Goal: Information Seeking & Learning: Learn about a topic

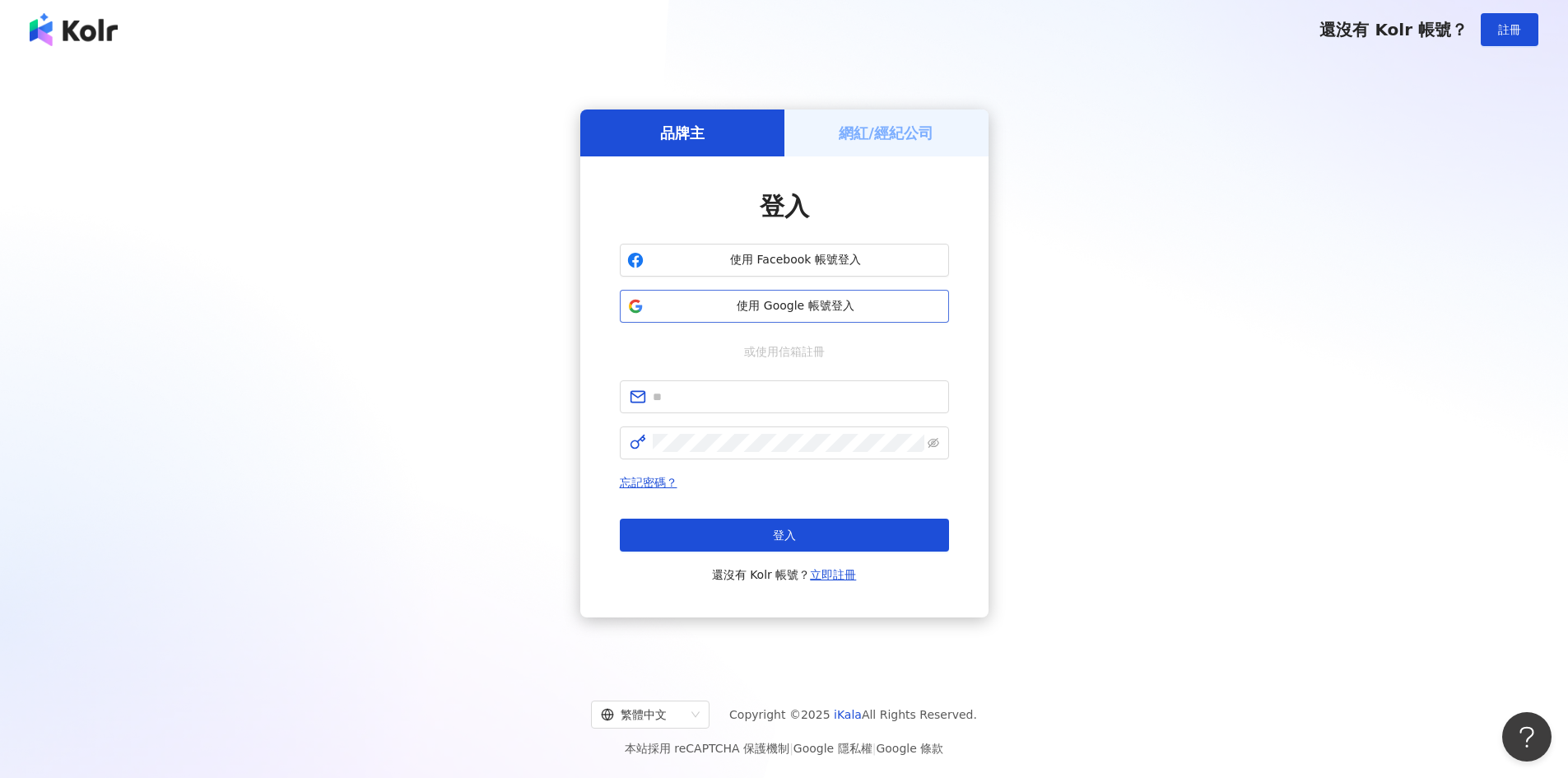
click at [815, 306] on span "使用 Google 帳號登入" at bounding box center [795, 306] width 291 height 16
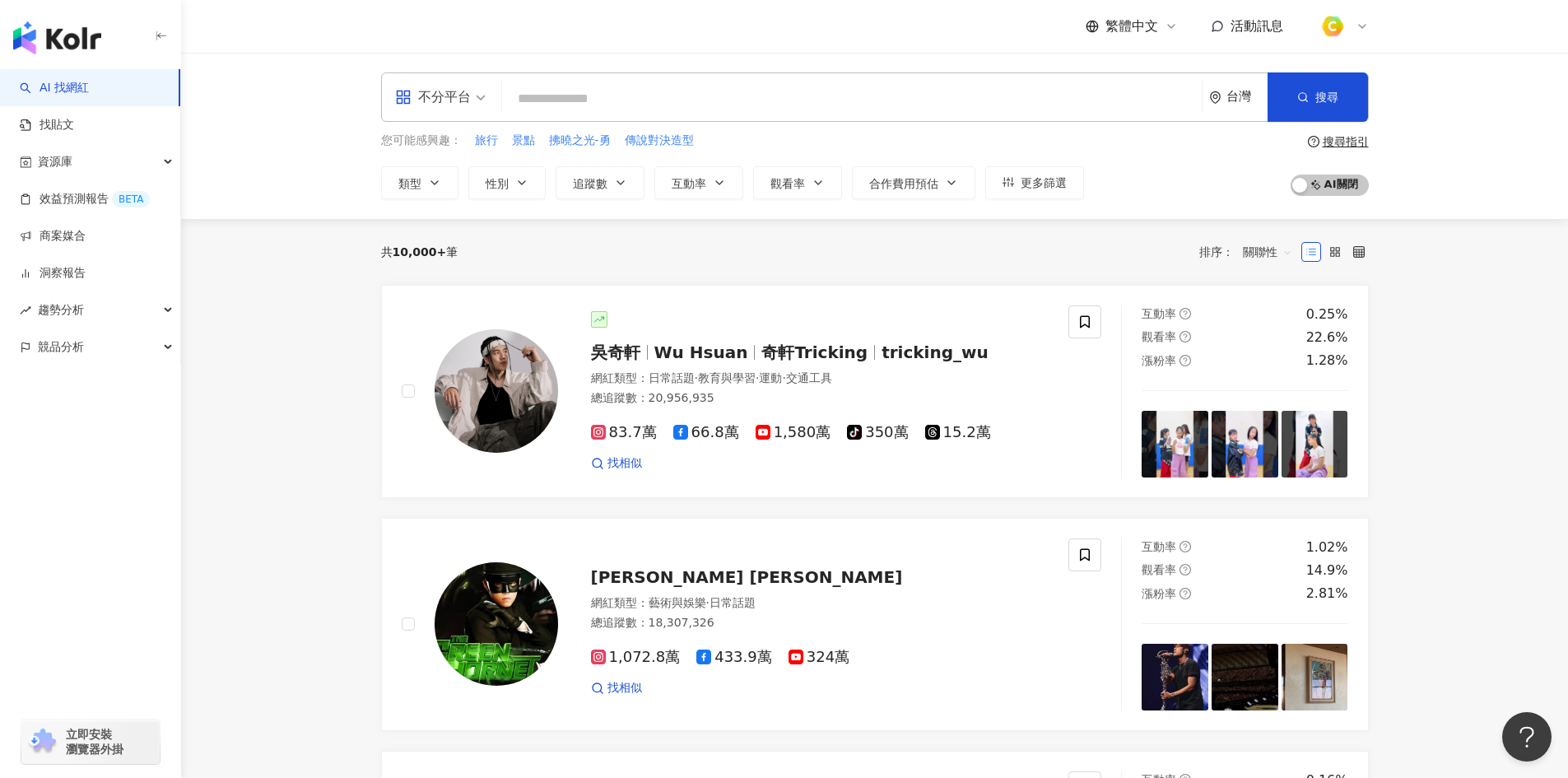
click at [558, 94] on input "search" at bounding box center [852, 99] width 687 height 31
paste input "********"
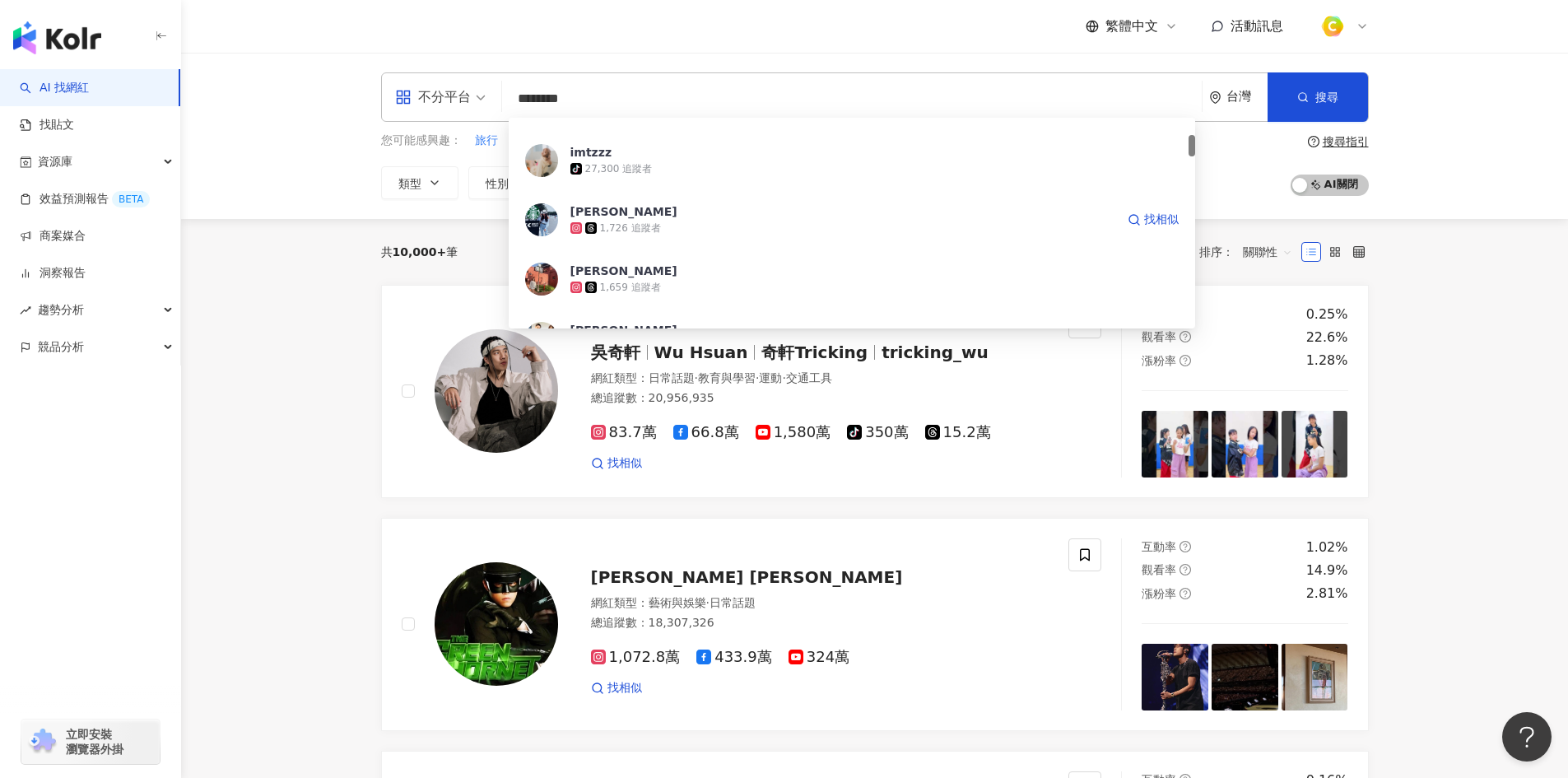
scroll to position [329, 0]
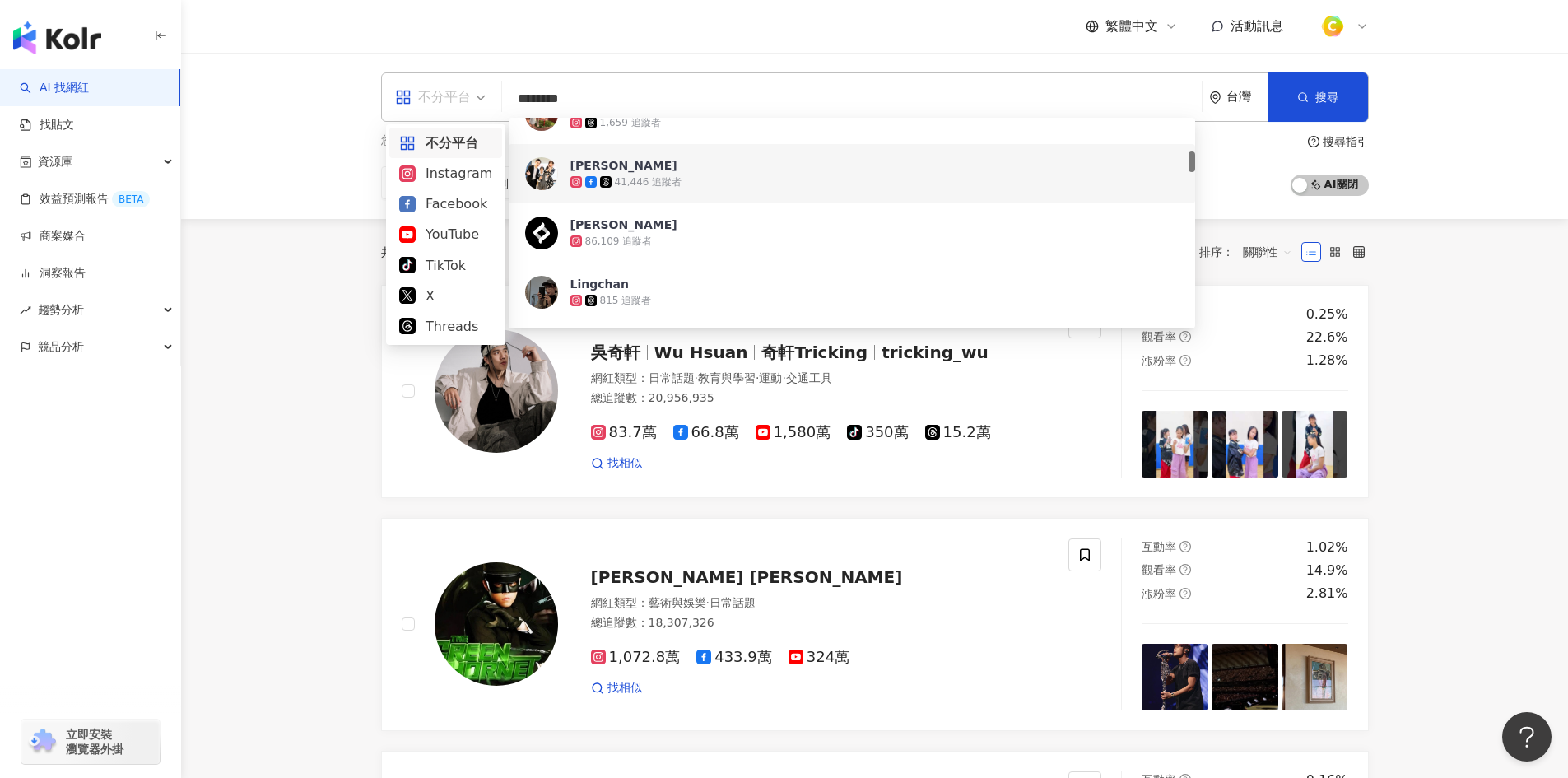
click at [462, 109] on div "不分平台" at bounding box center [433, 97] width 76 height 26
type input "********"
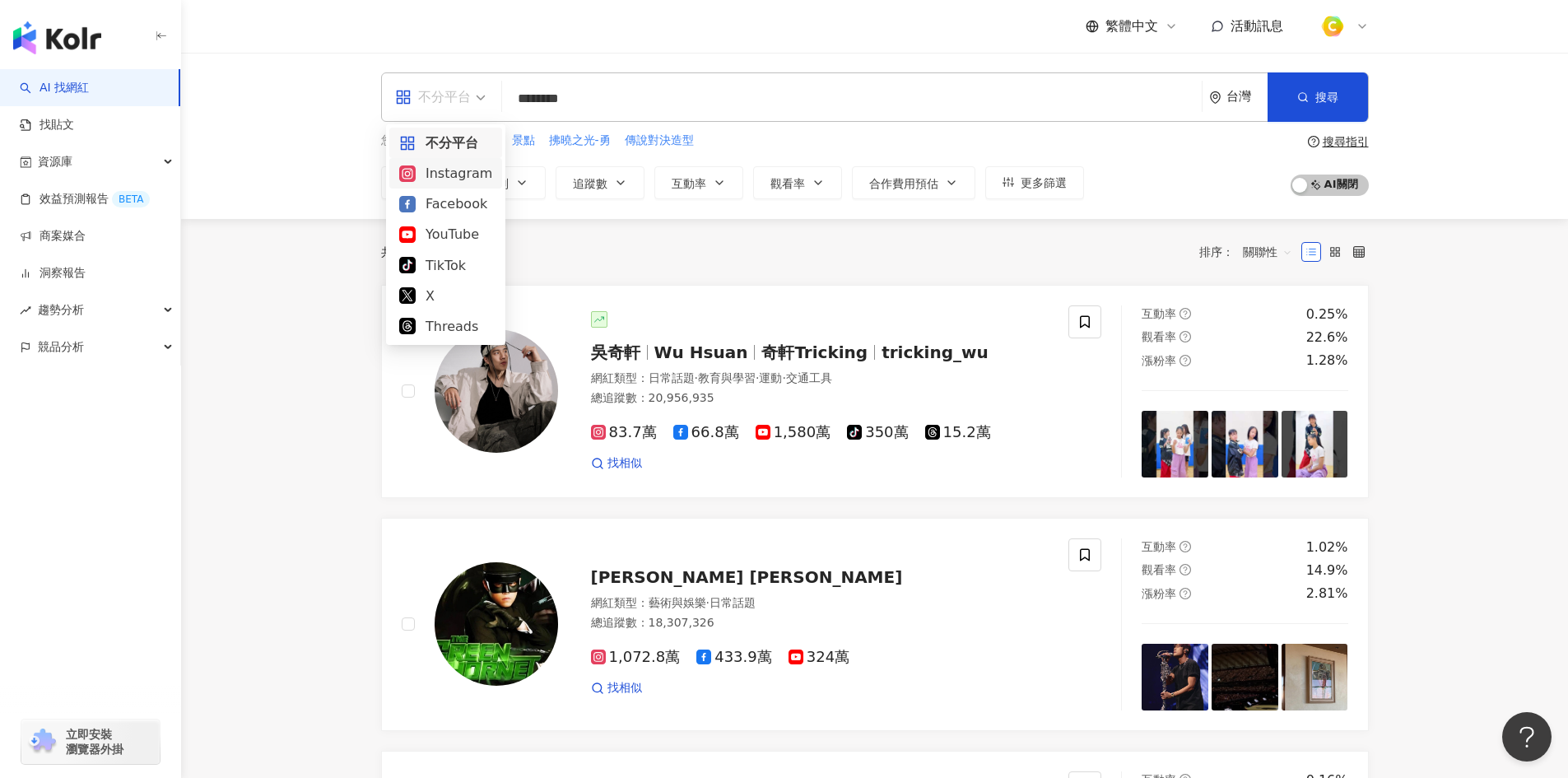
click at [438, 173] on div "Instagram" at bounding box center [445, 173] width 93 height 21
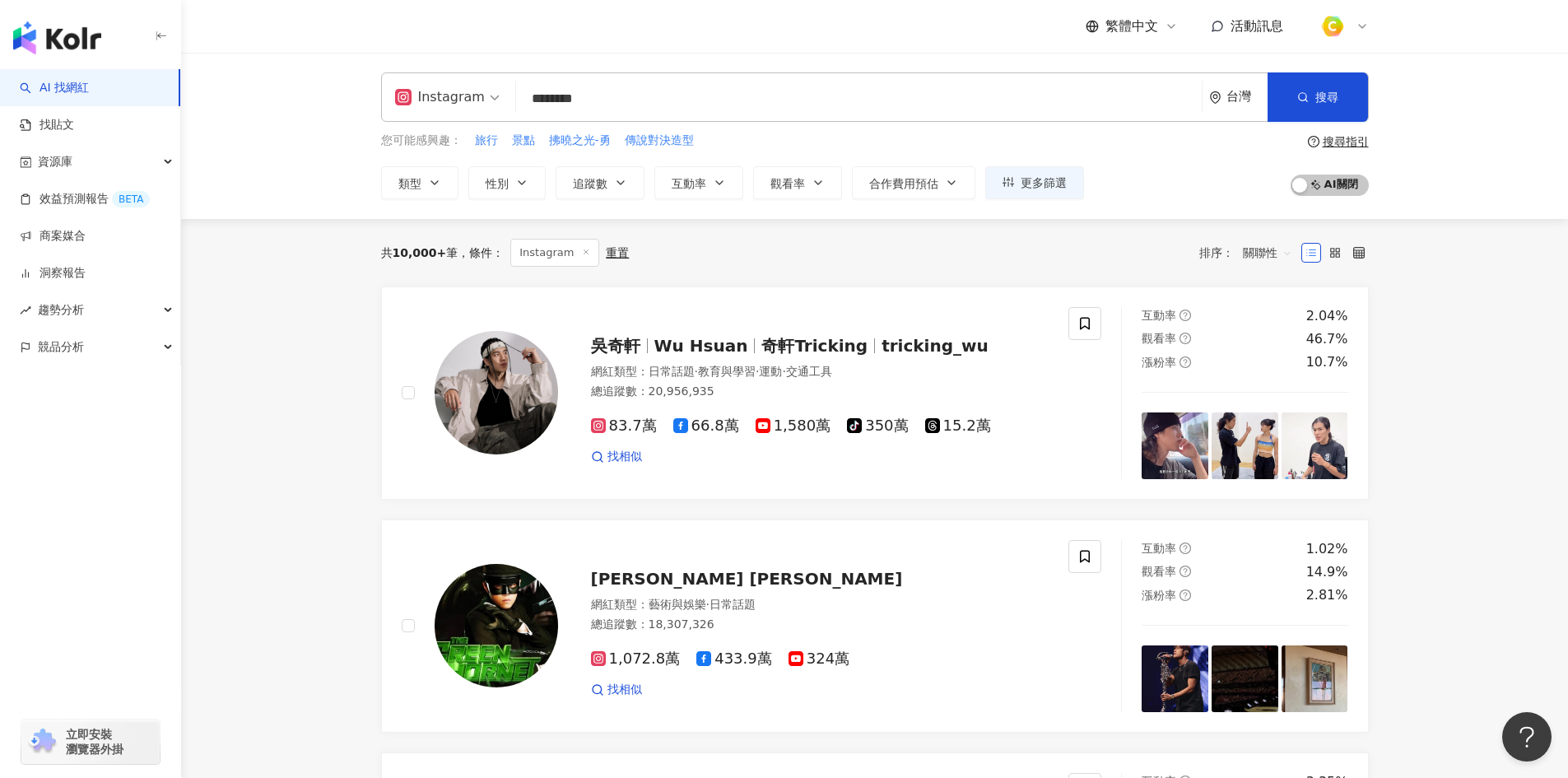
click at [588, 96] on input "********" at bounding box center [859, 99] width 673 height 31
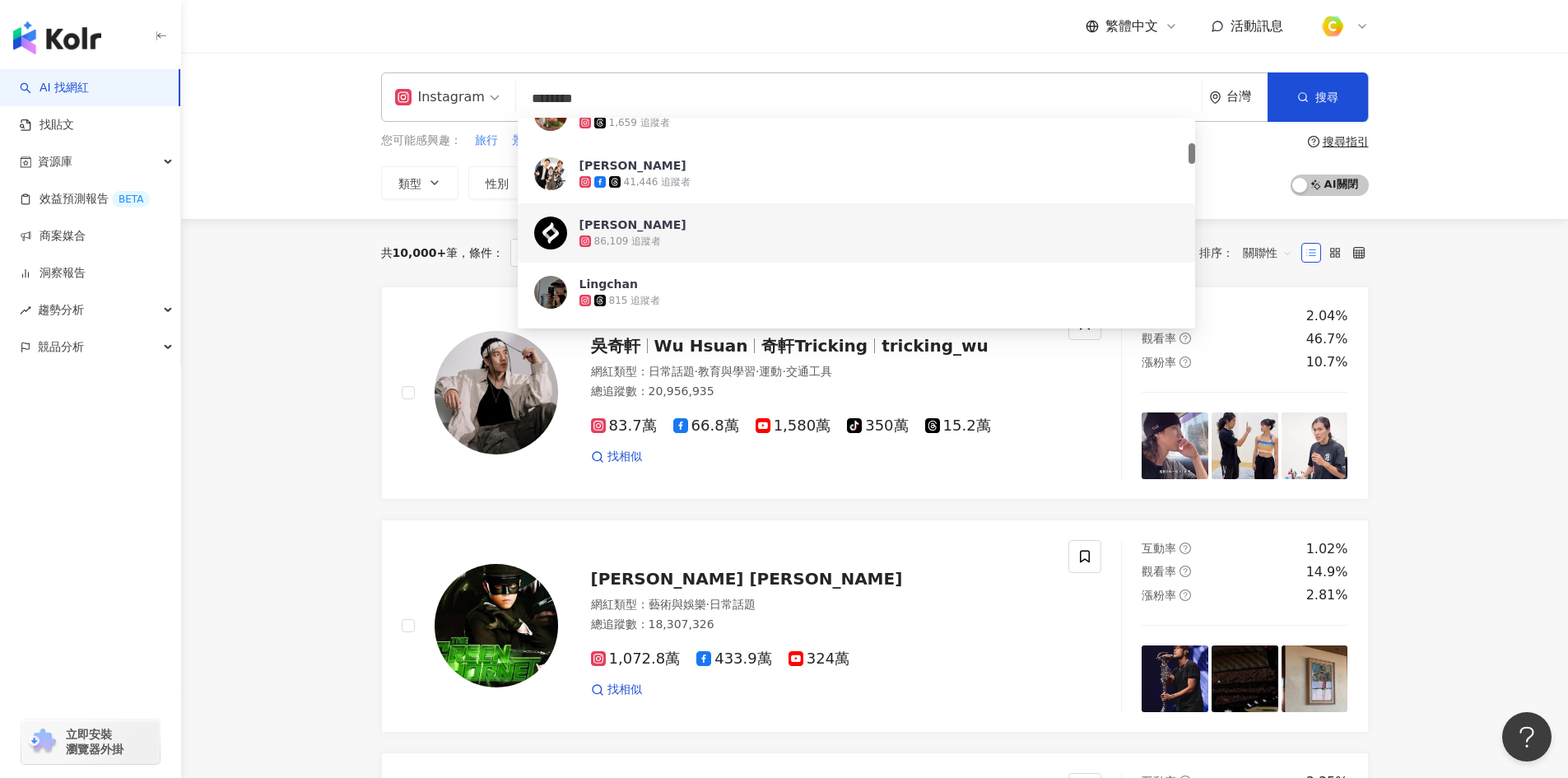
scroll to position [83, 0]
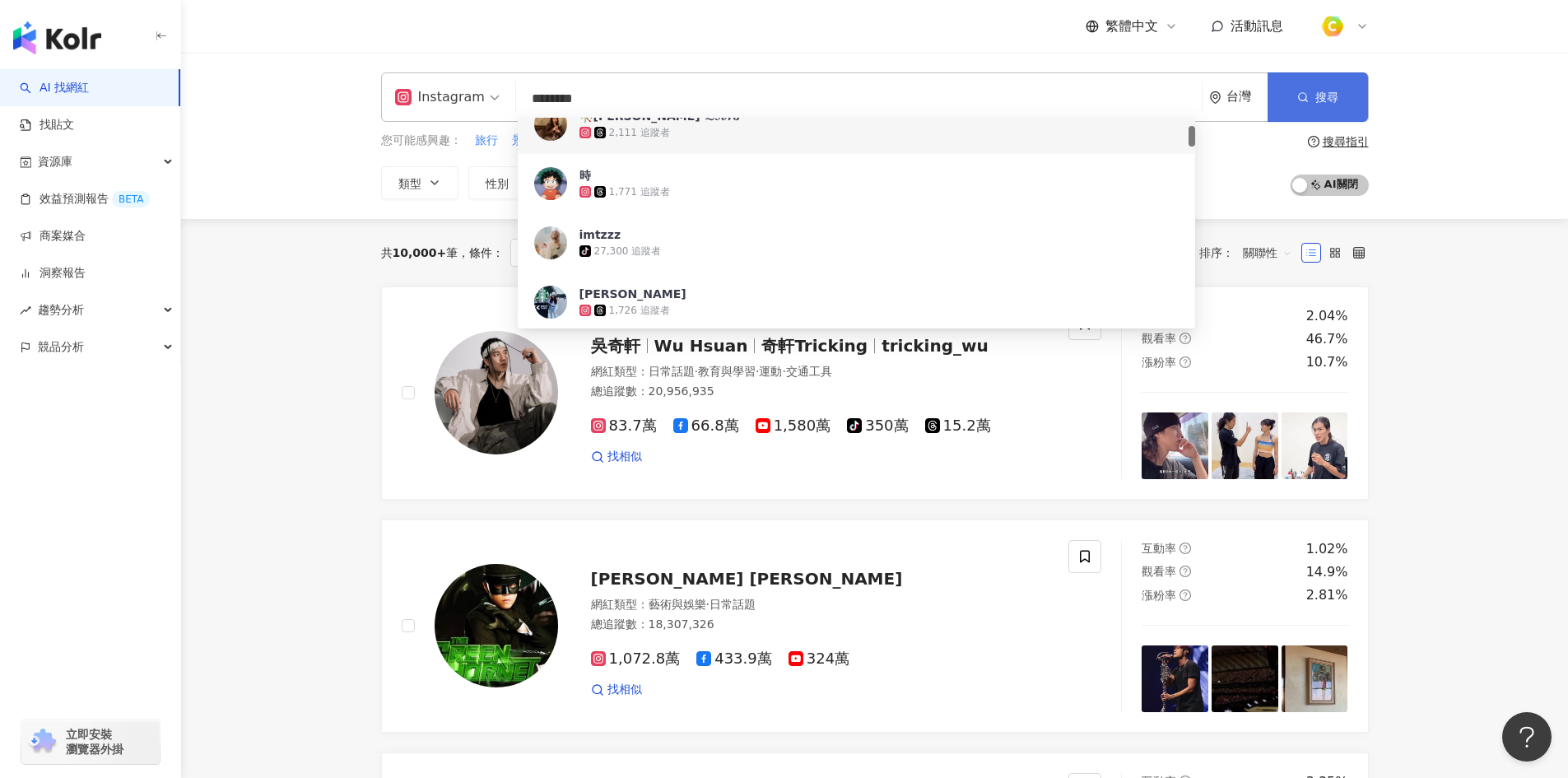
click at [1333, 87] on button "搜尋" at bounding box center [1318, 97] width 101 height 49
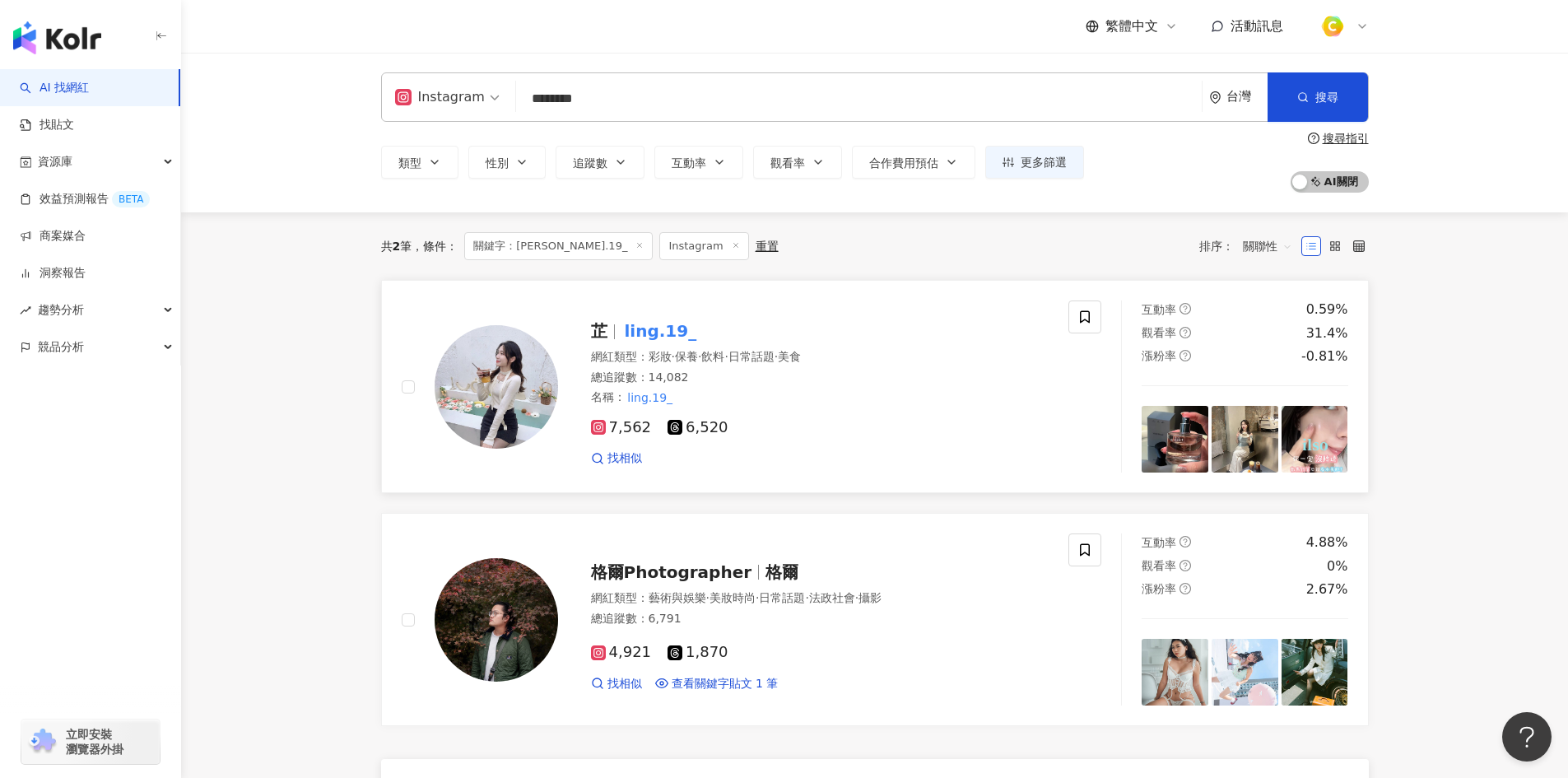
click at [862, 370] on div "總追蹤數 ： 14,082" at bounding box center [821, 378] width 459 height 16
click at [700, 165] on span "互動率" at bounding box center [689, 162] width 34 height 14
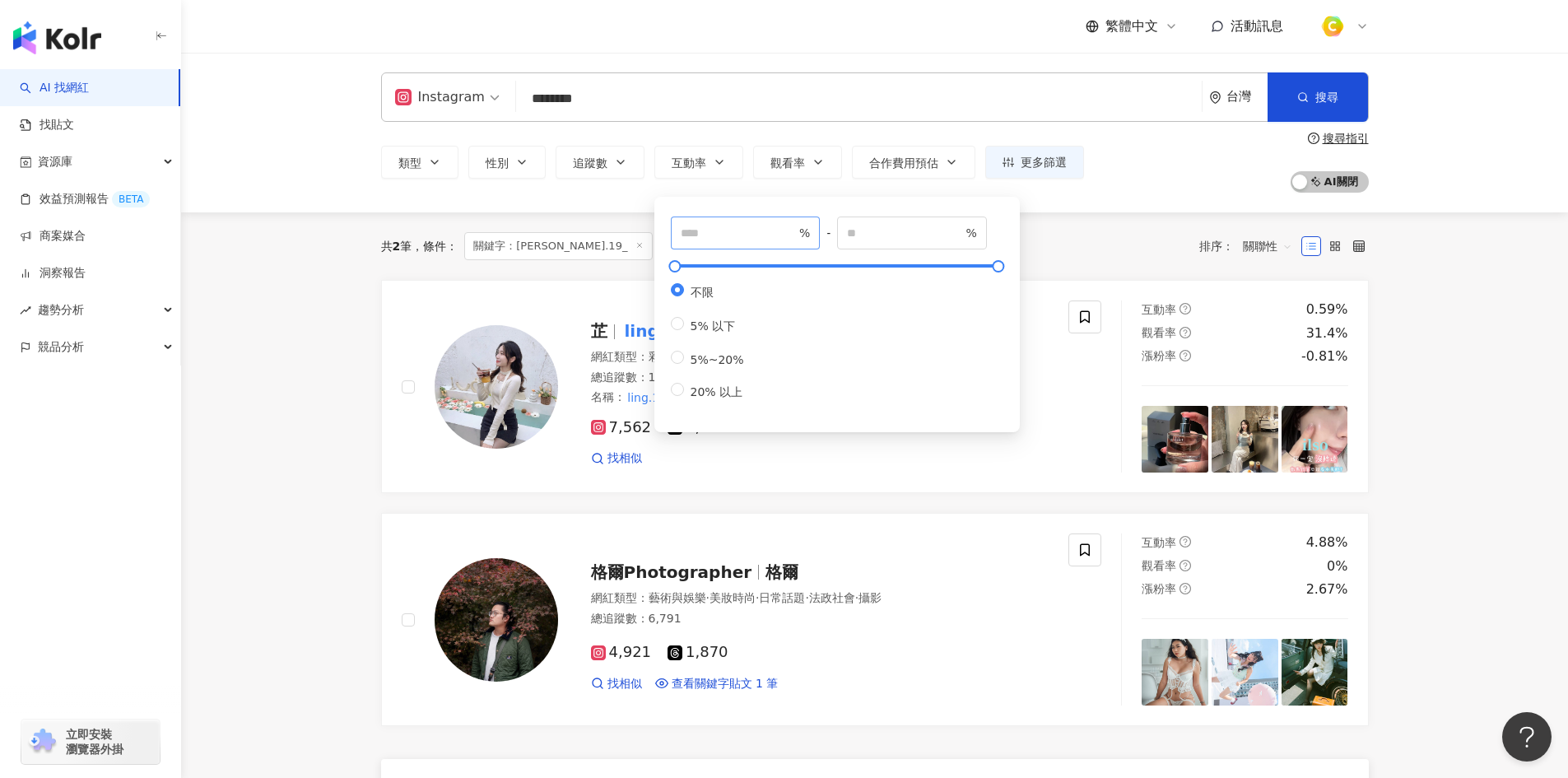
click at [720, 244] on span "%" at bounding box center [745, 233] width 150 height 33
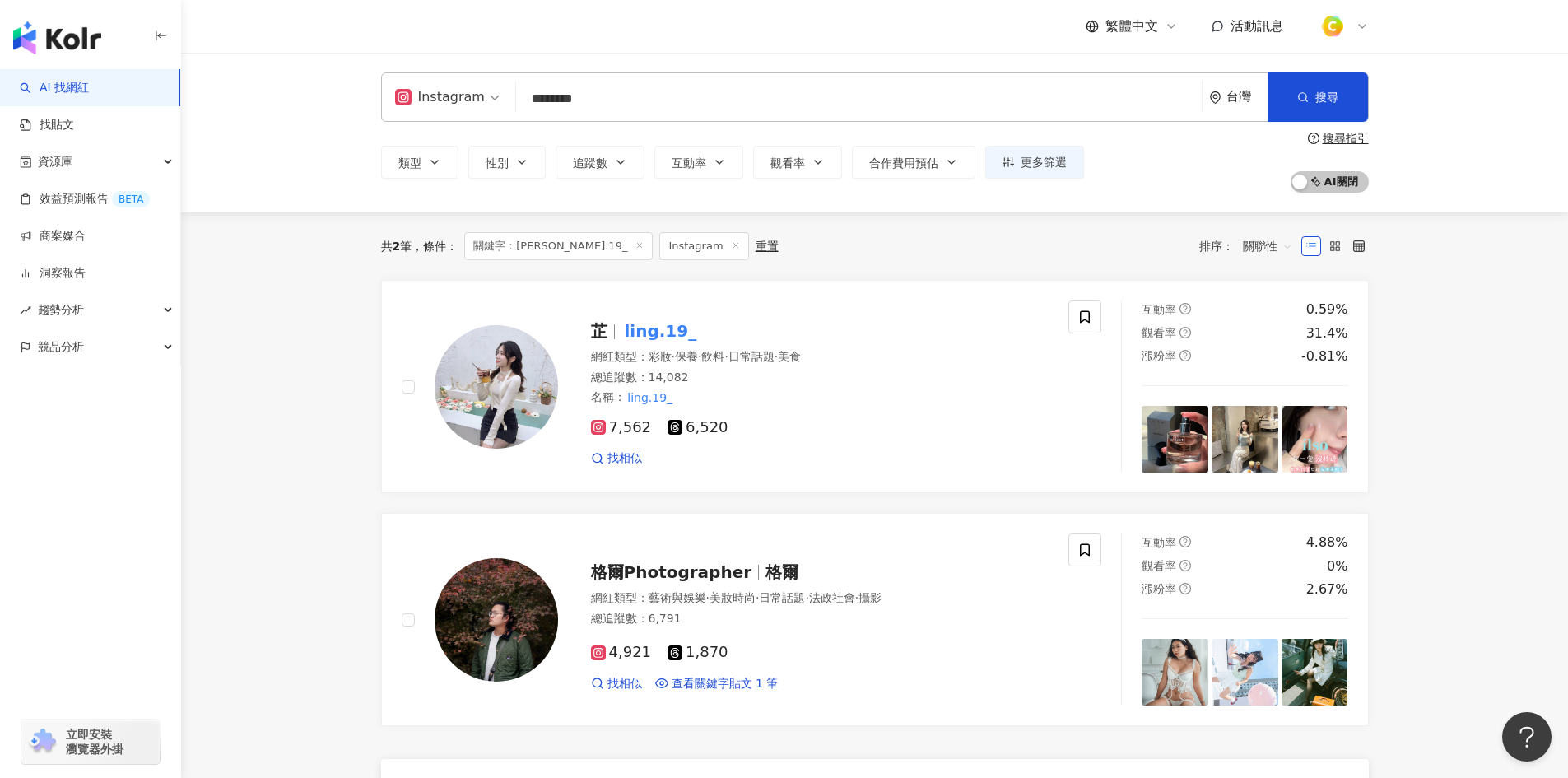
click at [1092, 250] on div "共 2 筆 條件 ： 關鍵字：ling.19_ Instagram 重置 排序： 關聯性" at bounding box center [874, 246] width 988 height 28
click at [415, 170] on span "類型" at bounding box center [409, 162] width 23 height 14
click at [483, 164] on button "性別" at bounding box center [506, 162] width 77 height 33
click at [579, 160] on span "追蹤數" at bounding box center [590, 162] width 34 height 14
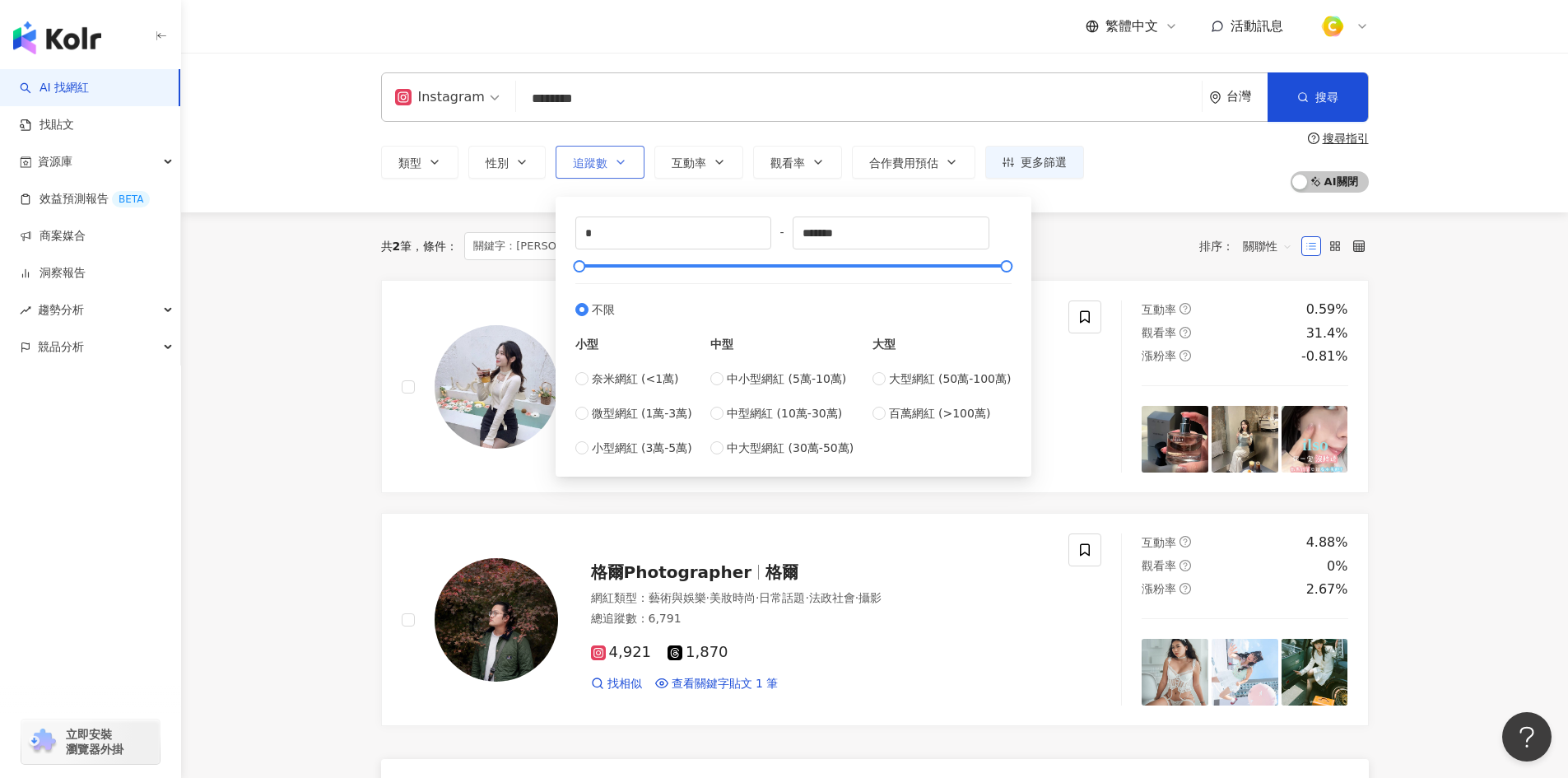
click at [584, 161] on span "追蹤數" at bounding box center [590, 162] width 34 height 14
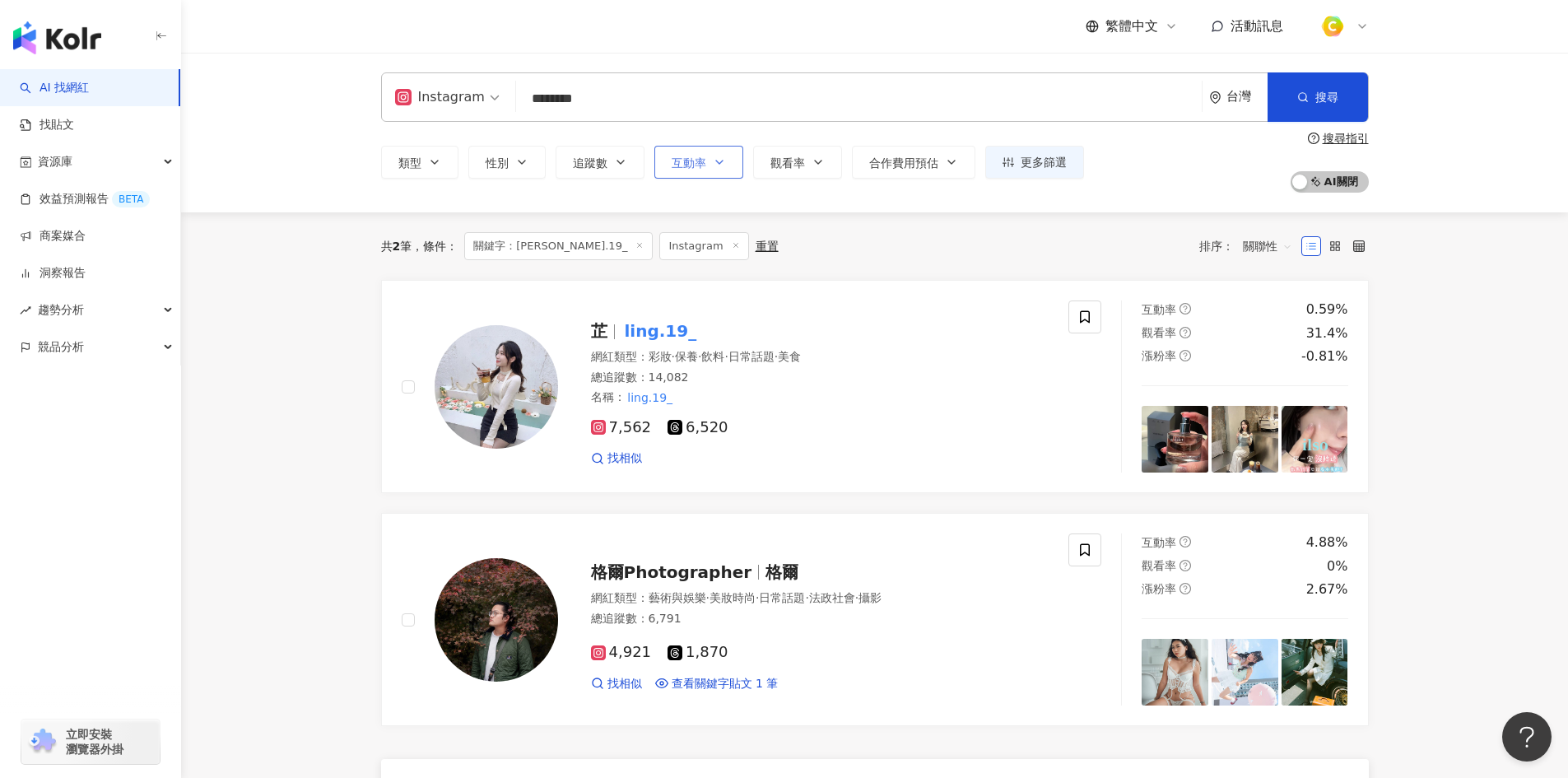
click at [688, 161] on span "互動率" at bounding box center [689, 162] width 34 height 14
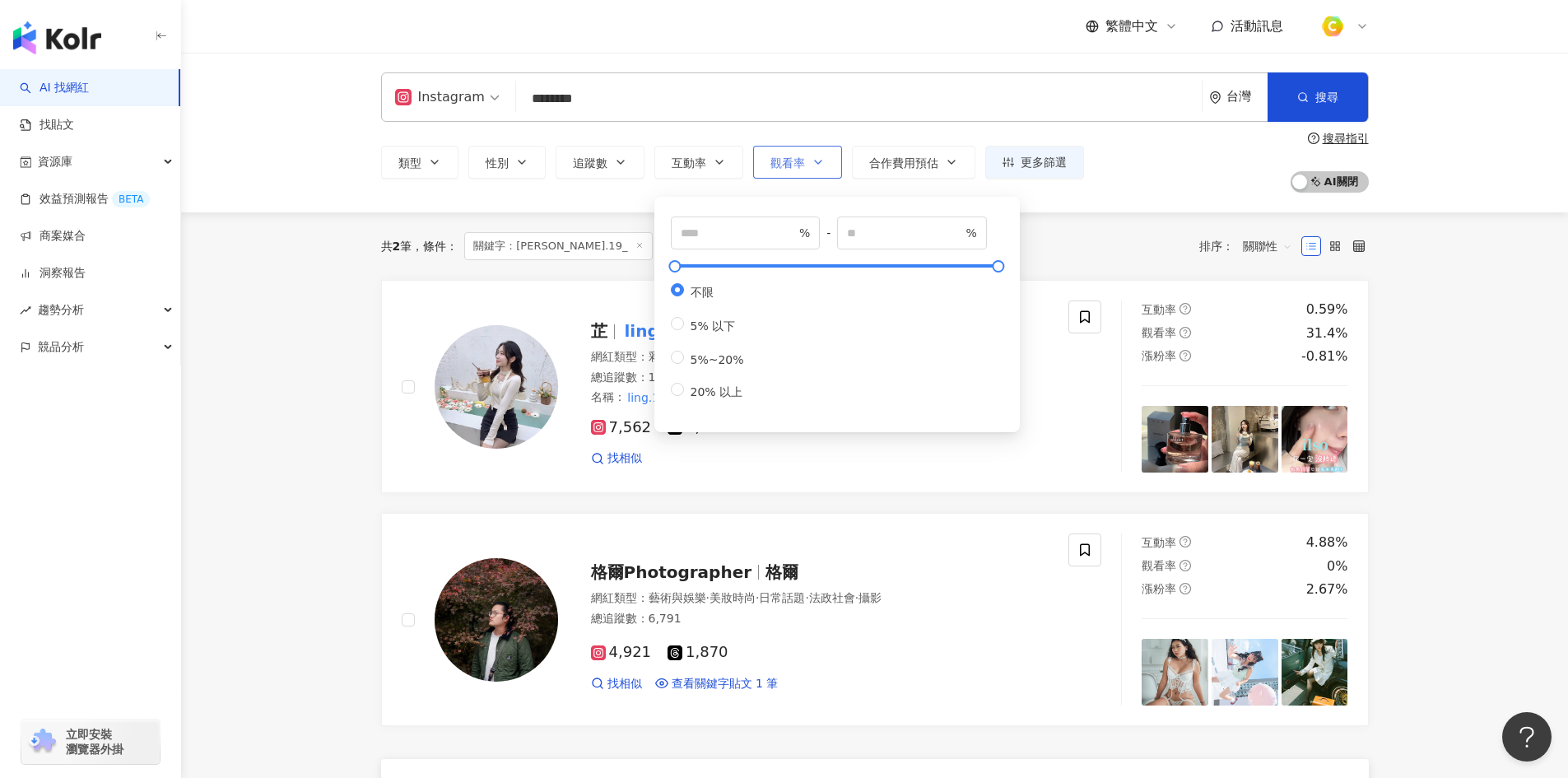
drag, startPoint x: 730, startPoint y: 158, endPoint x: 818, endPoint y: 152, distance: 88.2
click at [744, 158] on div "類型 性別 追蹤數 互動率 觀看率 合作費用預估 更多篩選 % - % 不限 5% 以下 5%~20% 20% 以上 不限 女 男 其他 * - ******…" at bounding box center [732, 162] width 703 height 33
click at [820, 151] on button "觀看率" at bounding box center [798, 162] width 89 height 33
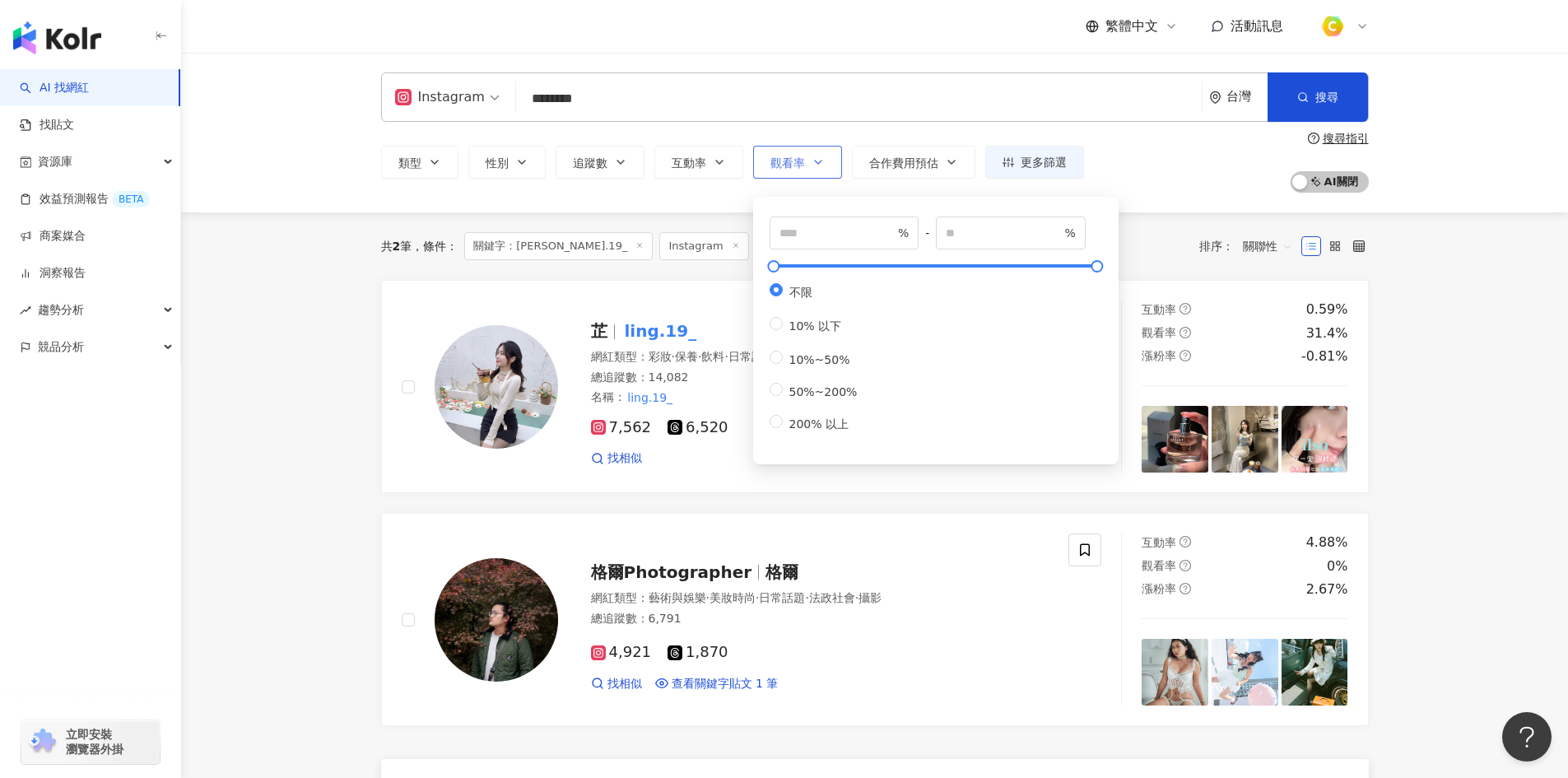
click at [822, 154] on button "觀看率" at bounding box center [798, 162] width 89 height 33
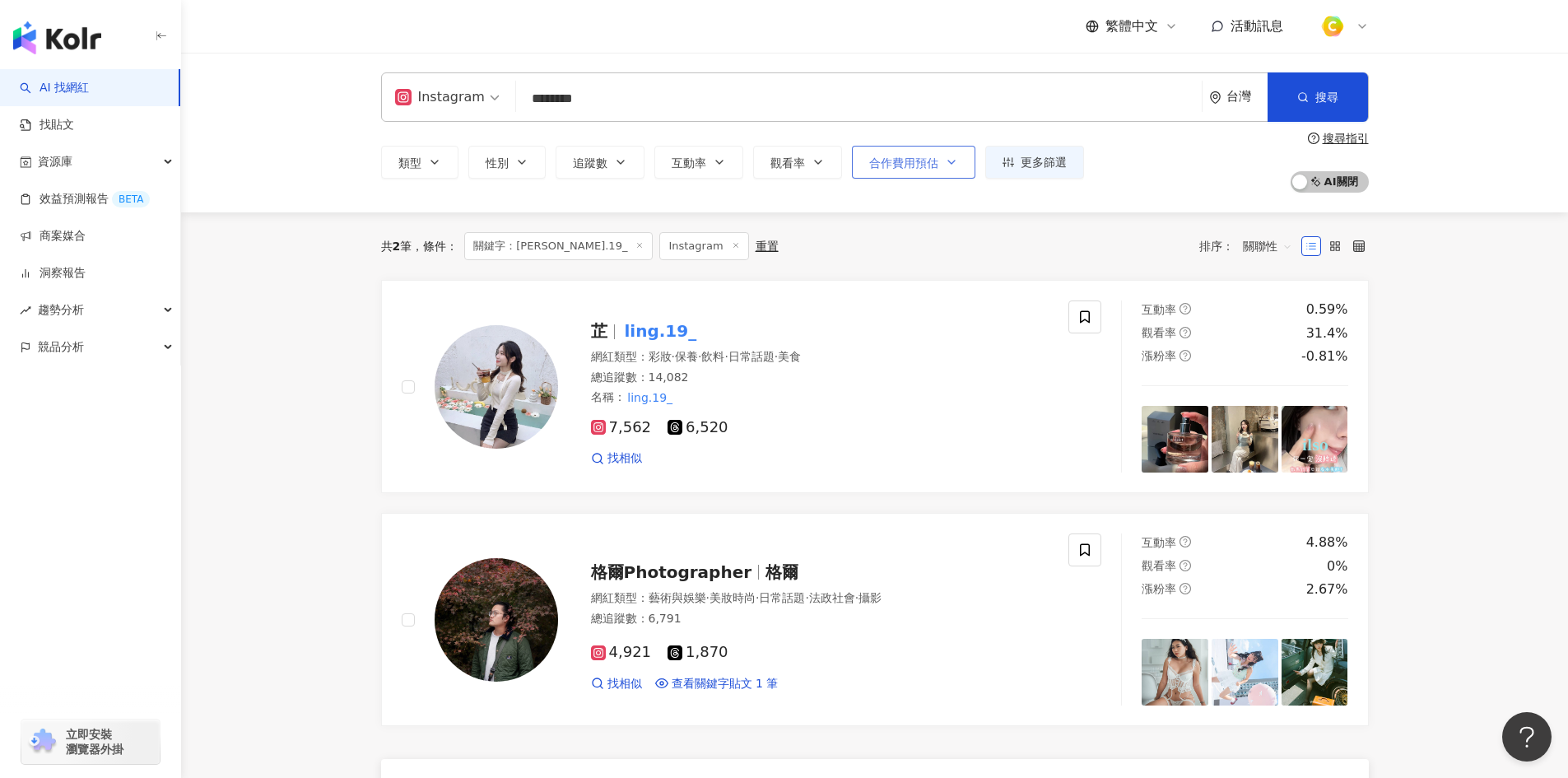
click at [915, 167] on span "合作費用預估" at bounding box center [904, 162] width 69 height 14
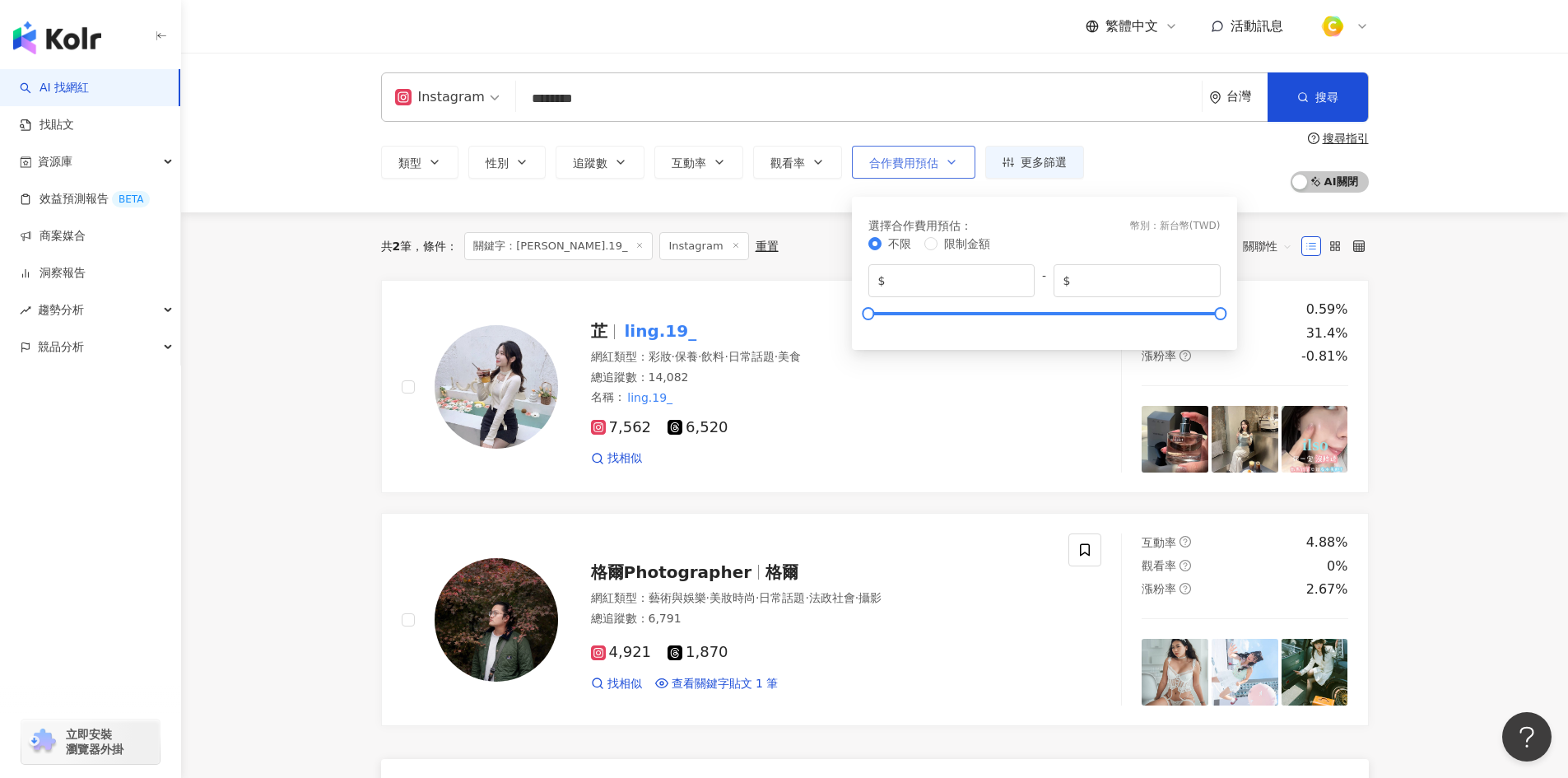
click at [933, 165] on span "合作費用預估" at bounding box center [904, 162] width 69 height 14
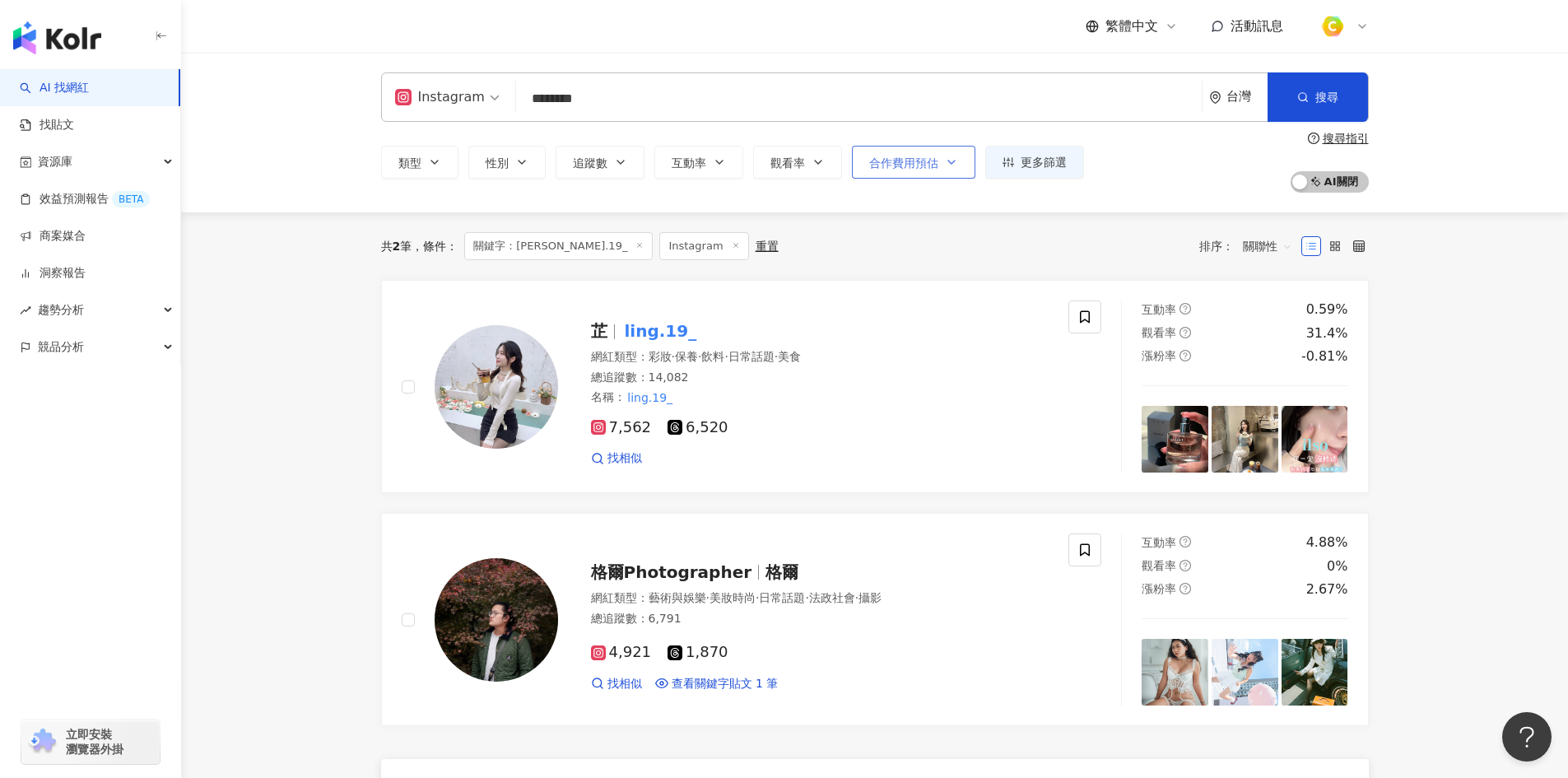
click at [896, 159] on span "合作費用預估" at bounding box center [904, 162] width 69 height 14
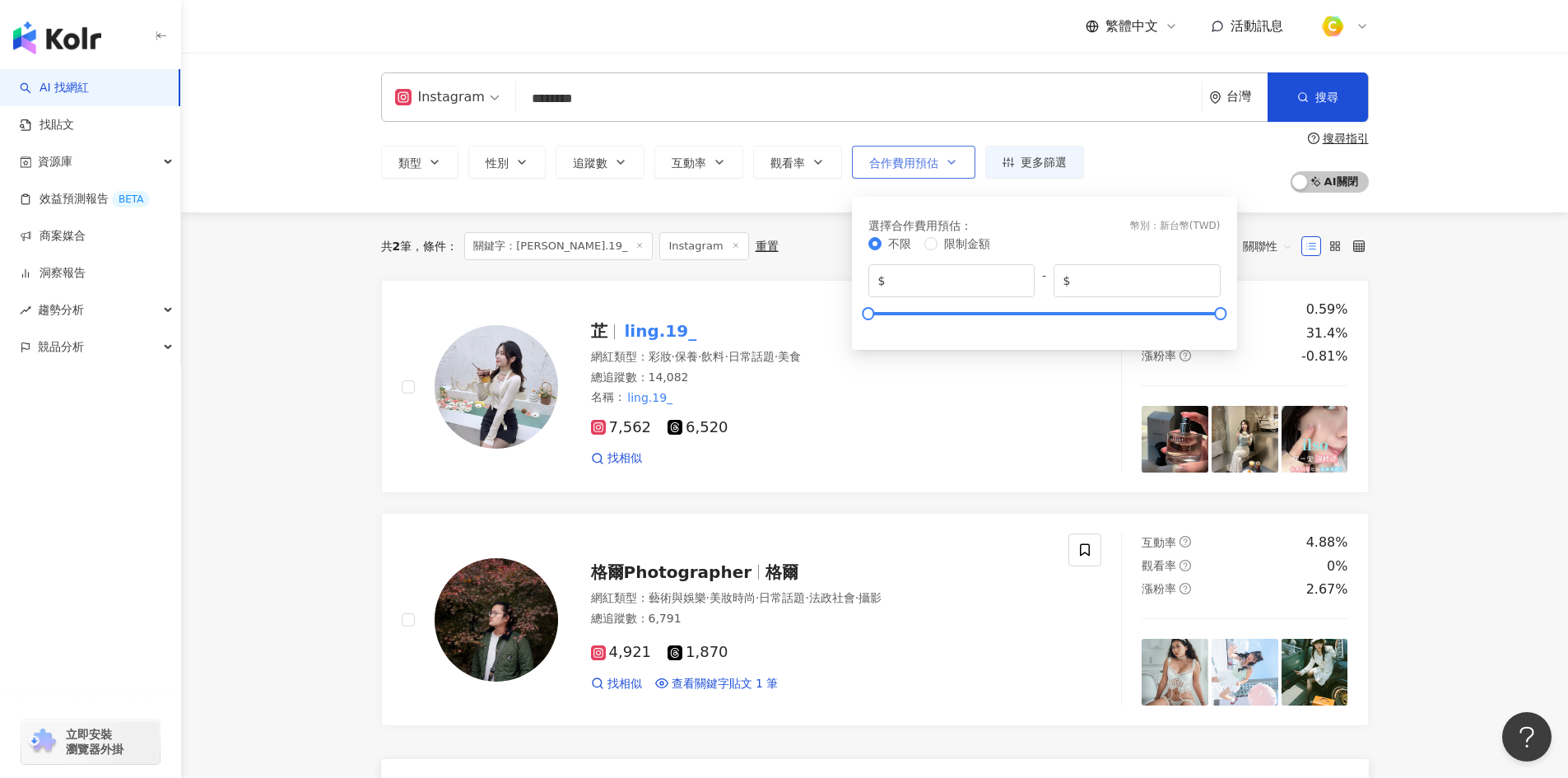
click at [934, 171] on button "合作費用預估" at bounding box center [913, 162] width 123 height 33
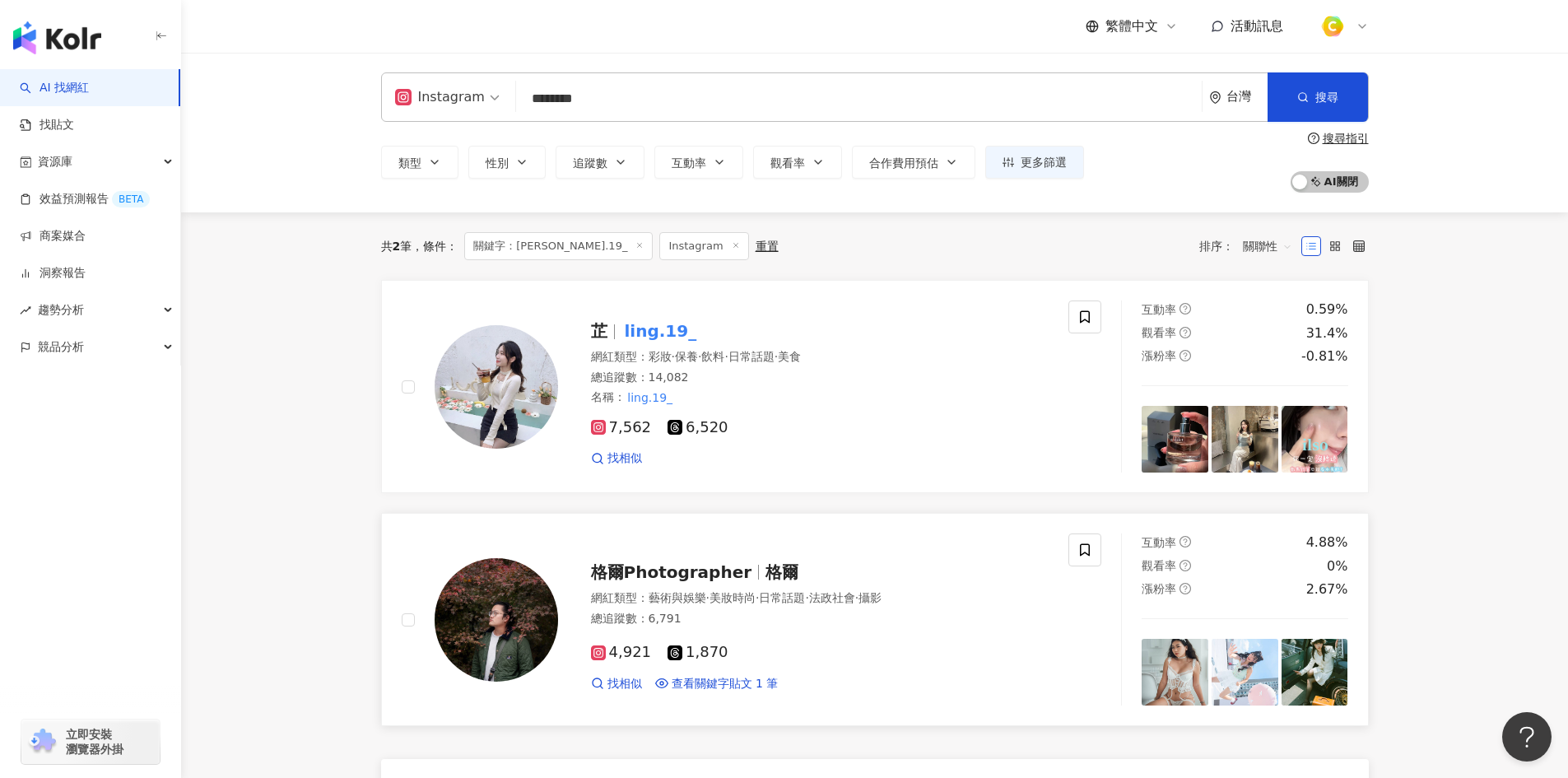
scroll to position [83, 0]
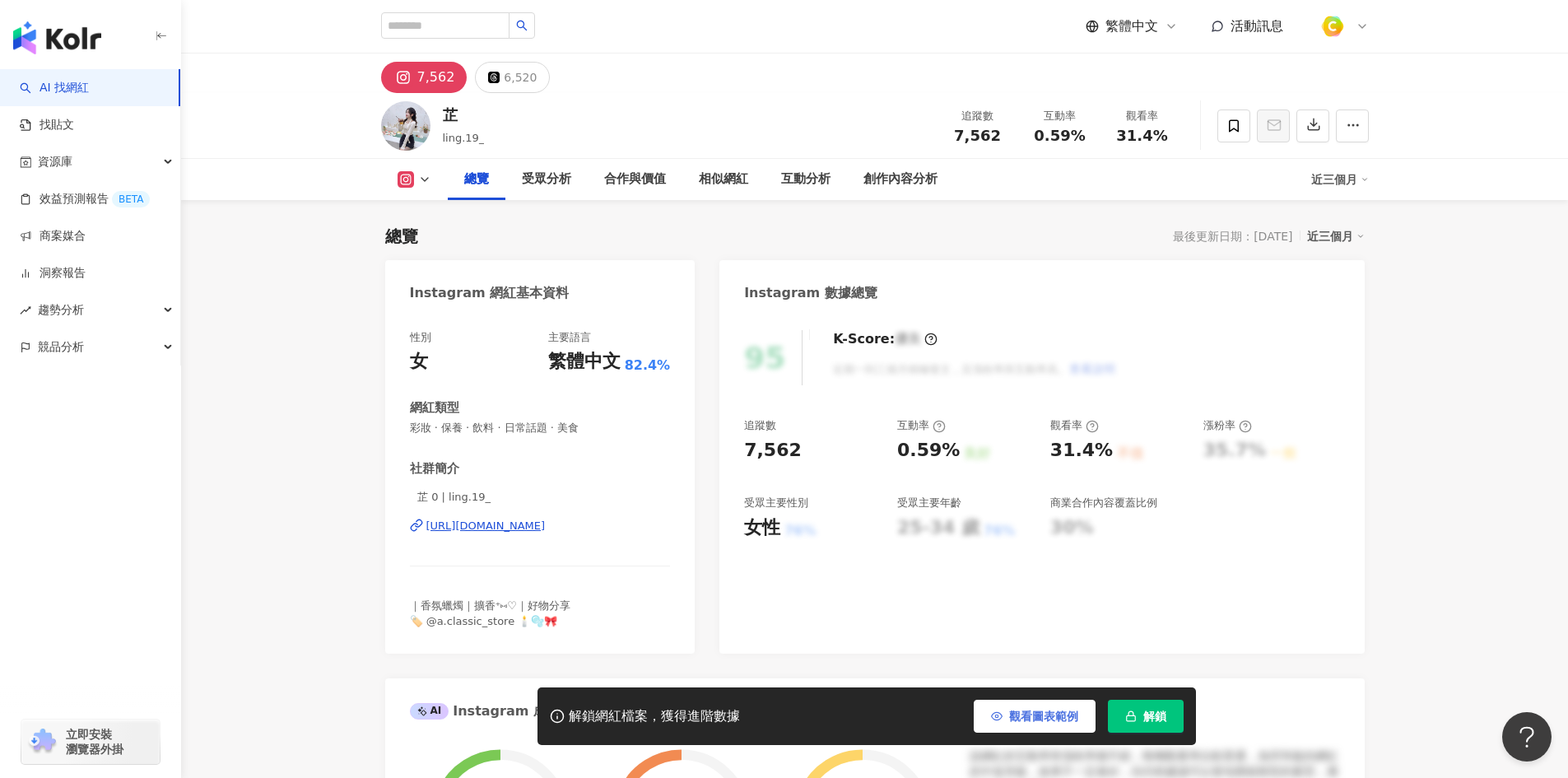
scroll to position [165, 0]
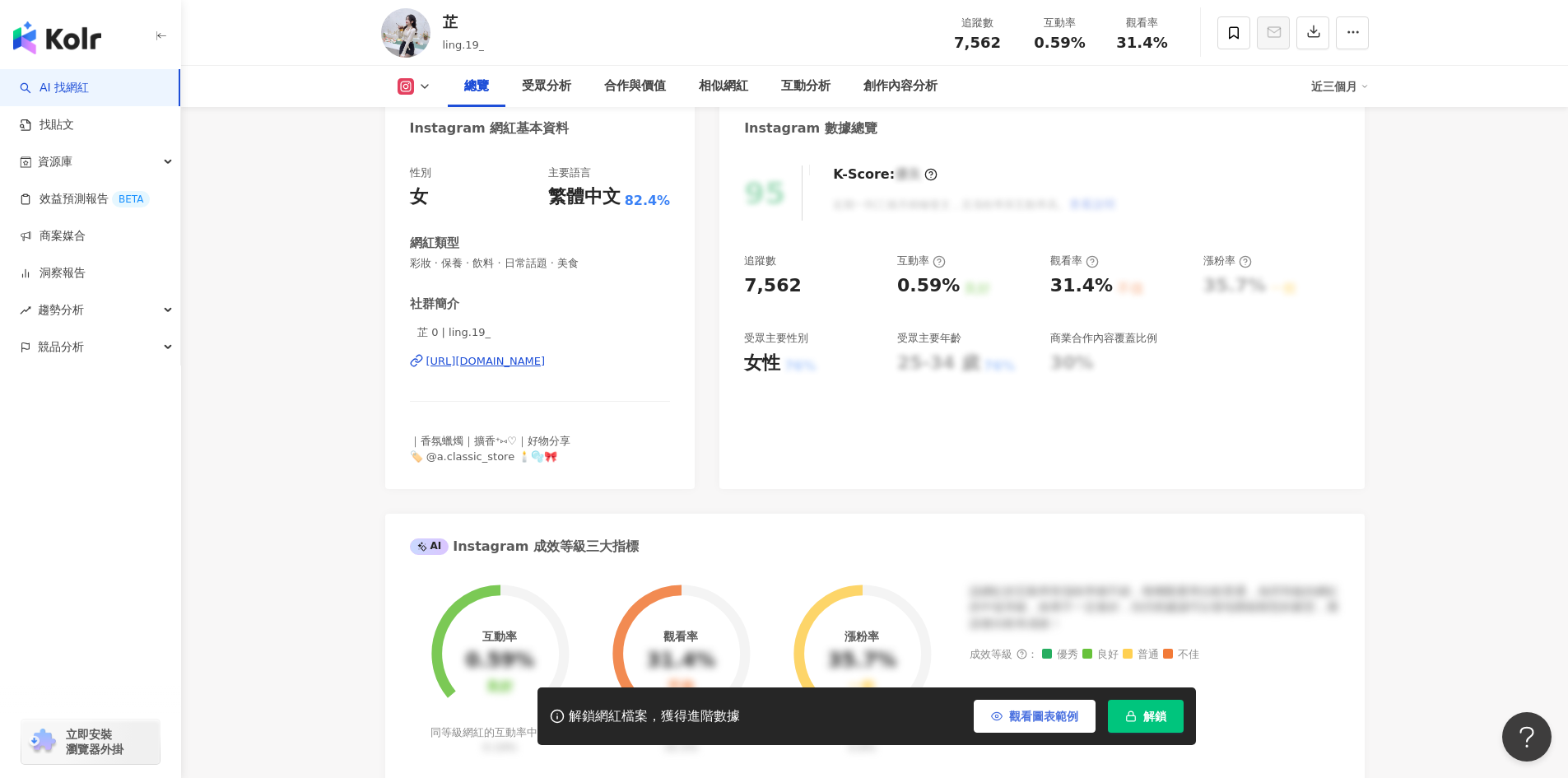
click at [1052, 714] on span "觀看圖表範例" at bounding box center [1044, 715] width 69 height 14
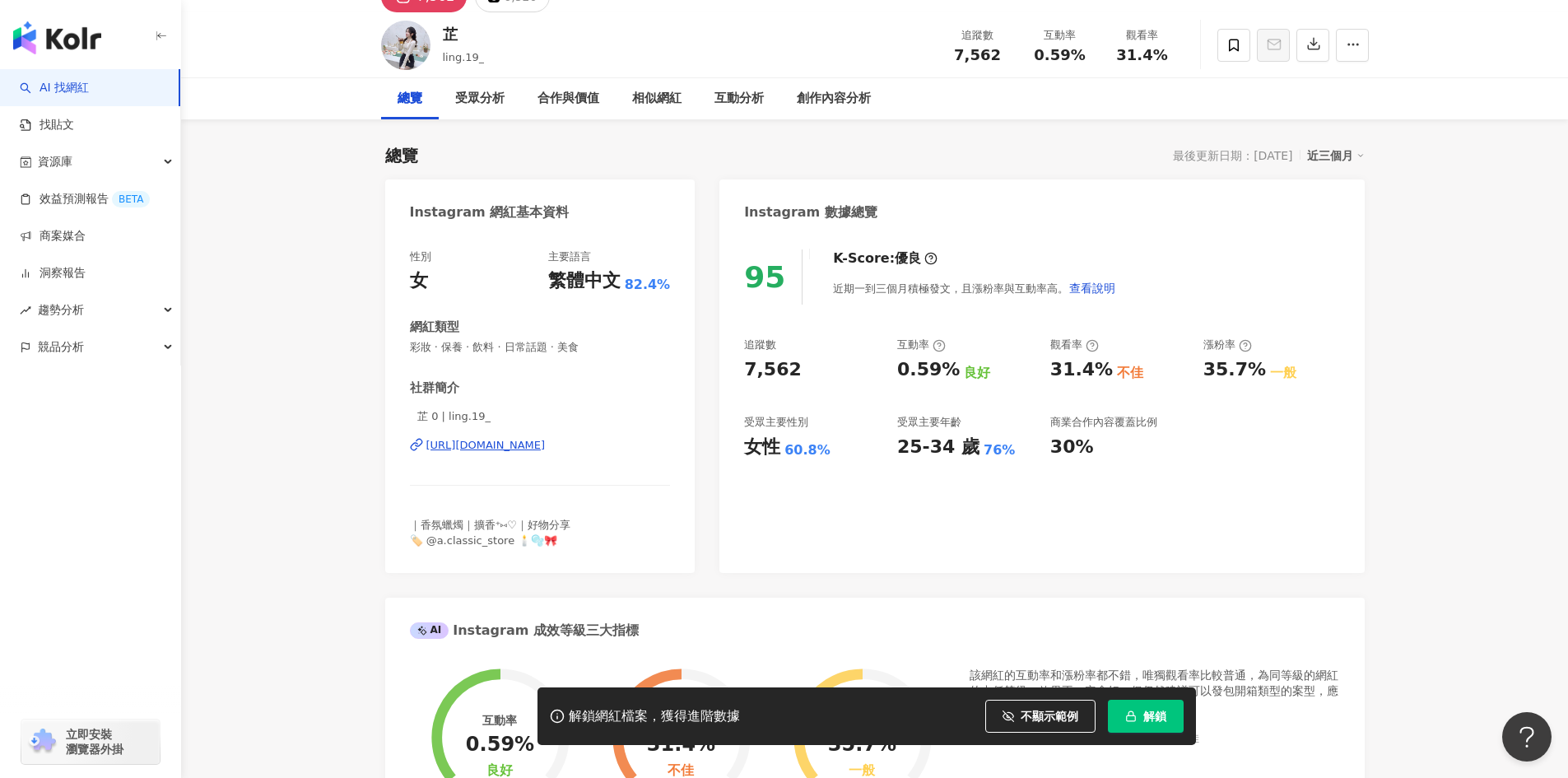
scroll to position [0, 0]
